Goal: Task Accomplishment & Management: Use online tool/utility

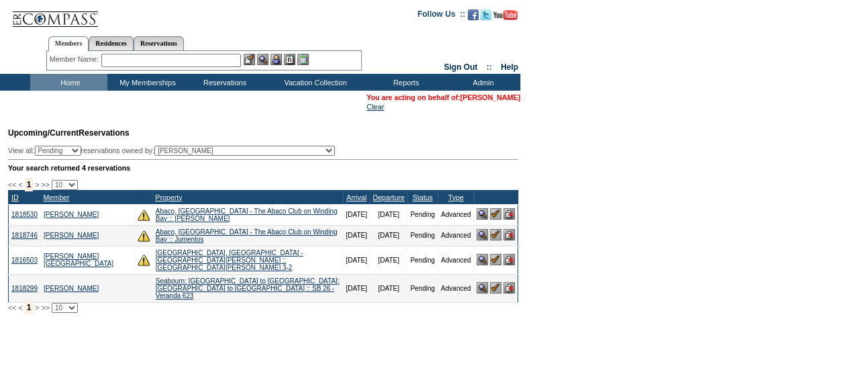
click at [479, 94] on link "[PERSON_NAME]" at bounding box center [490, 97] width 60 height 8
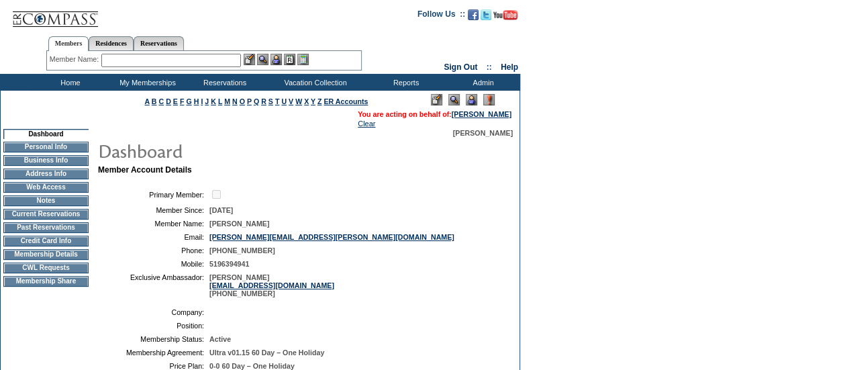
click at [62, 273] on td "CWL Requests" at bounding box center [45, 267] width 85 height 11
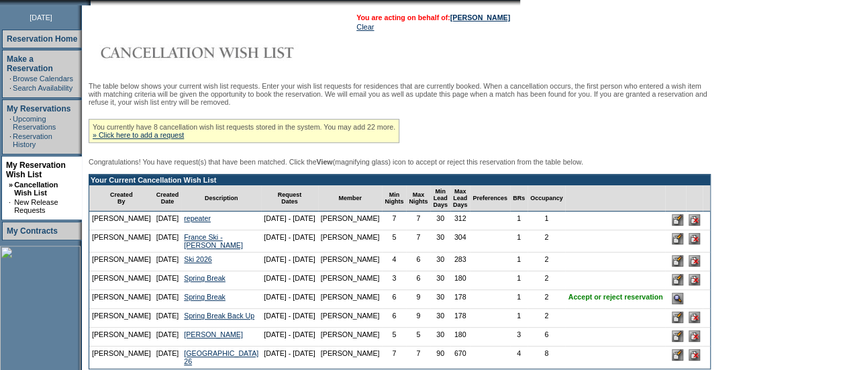
scroll to position [191, 0]
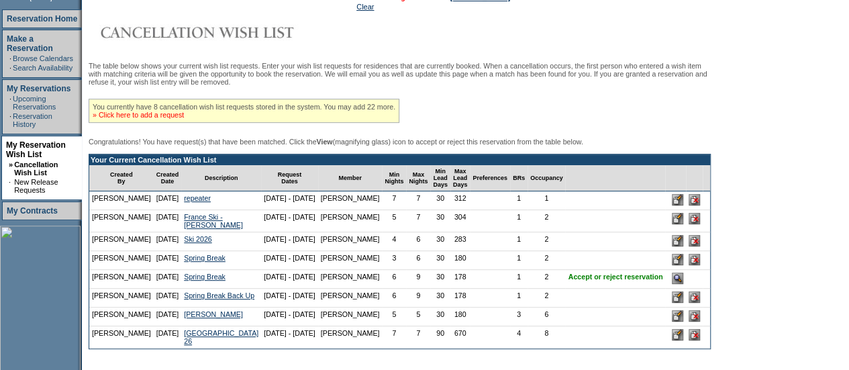
click at [152, 117] on link "» Click here to add a request" at bounding box center [138, 115] width 91 height 8
